Goal: Browse casually: Explore the website without a specific task or goal

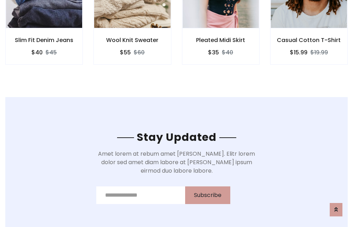
scroll to position [1063, 0]
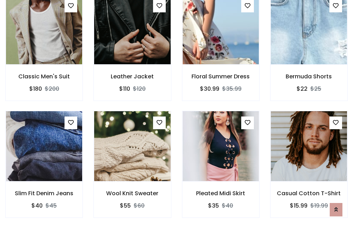
click at [177, 113] on div "Pleated Midi Skirt $35 $40" at bounding box center [221, 169] width 88 height 117
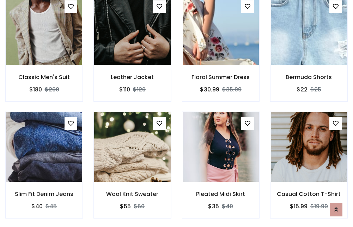
click at [177, 113] on div "Pleated Midi Skirt $35 $40" at bounding box center [221, 169] width 88 height 117
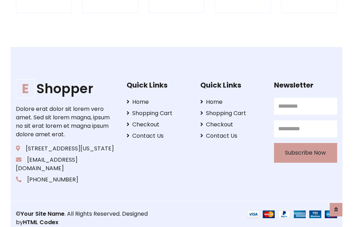
scroll to position [1343, 0]
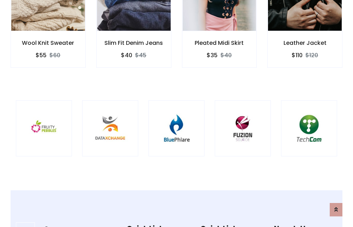
click at [176, 113] on img at bounding box center [176, 128] width 38 height 38
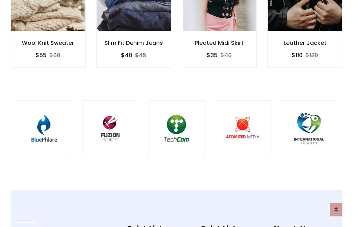
click at [176, 113] on img at bounding box center [176, 128] width 38 height 38
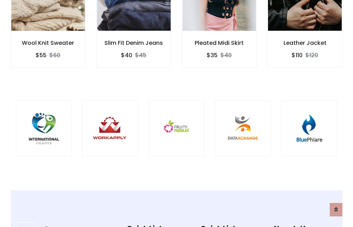
click at [176, 113] on img at bounding box center [176, 128] width 38 height 38
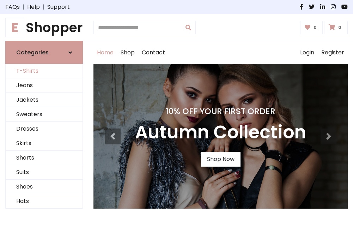
click at [44, 71] on link "T-Shirts" at bounding box center [44, 71] width 77 height 14
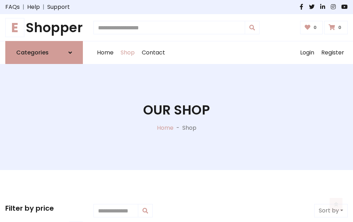
scroll to position [283, 0]
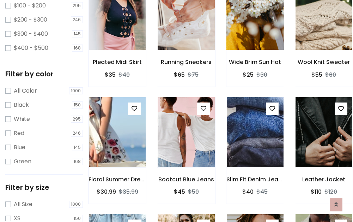
scroll to position [0, 0]
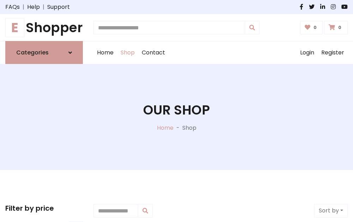
click at [44, 28] on h1 "E Shopper" at bounding box center [44, 28] width 78 height 16
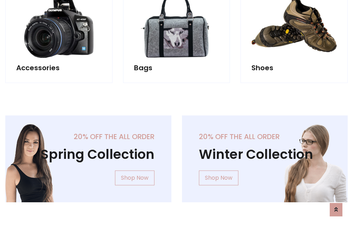
scroll to position [686, 0]
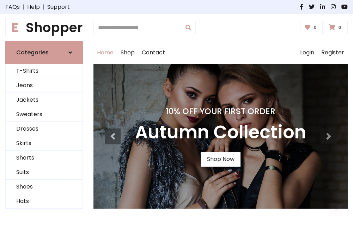
scroll to position [231, 0]
